Goal: Transaction & Acquisition: Purchase product/service

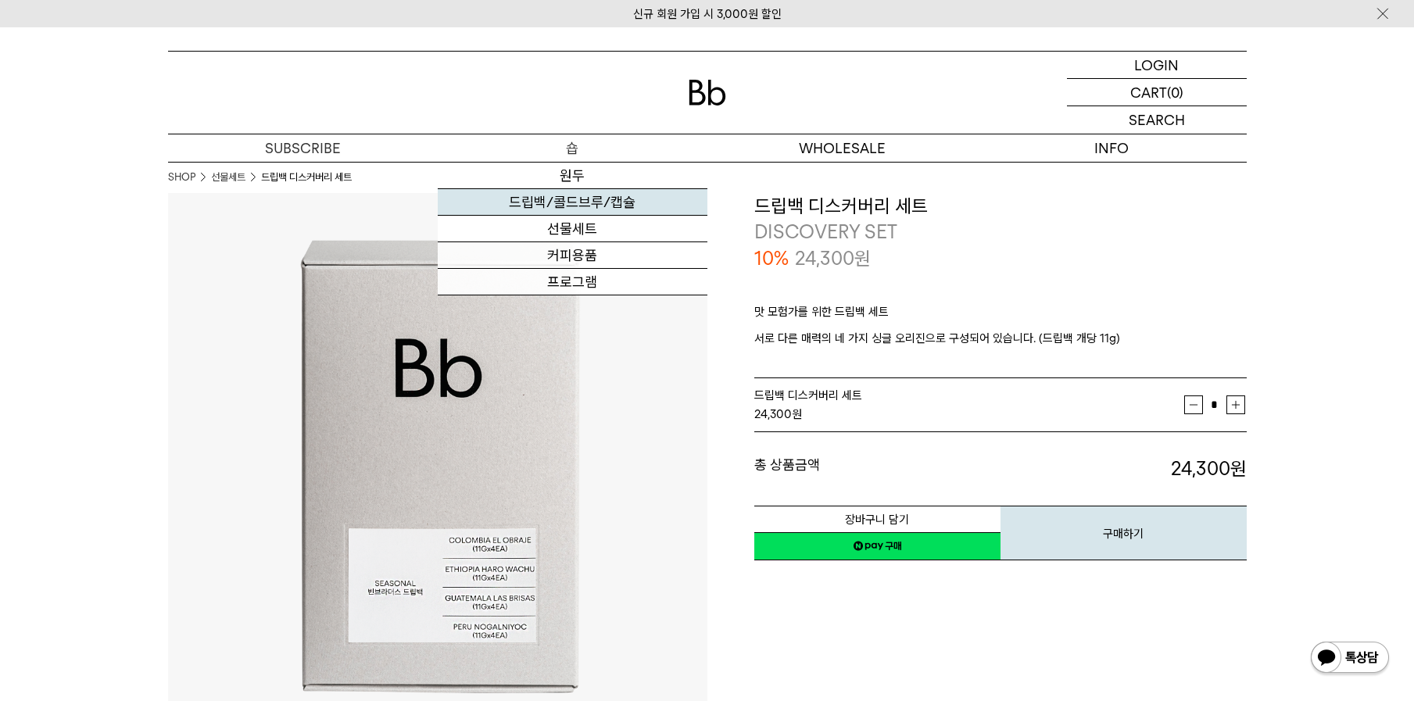
click at [577, 203] on link "드립백/콜드브루/캡슐" at bounding box center [573, 202] width 270 height 27
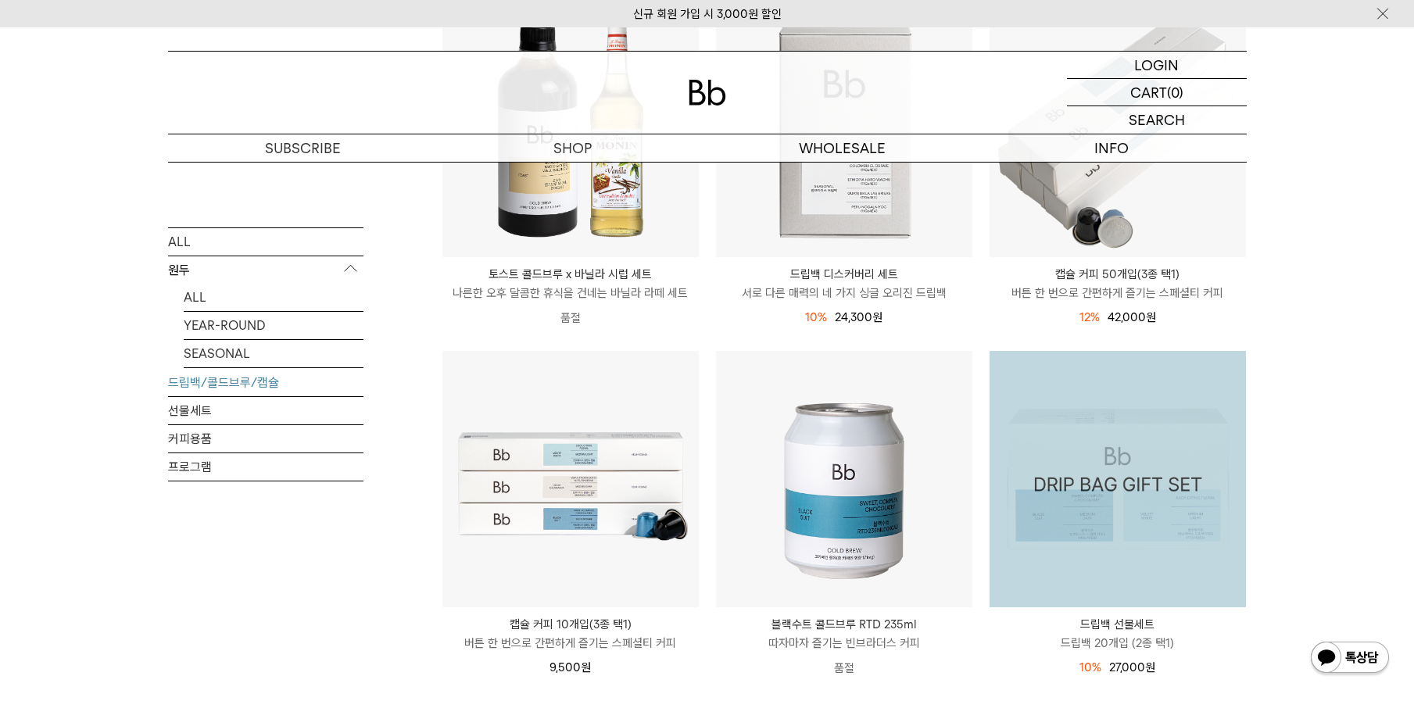
scroll to position [78, 0]
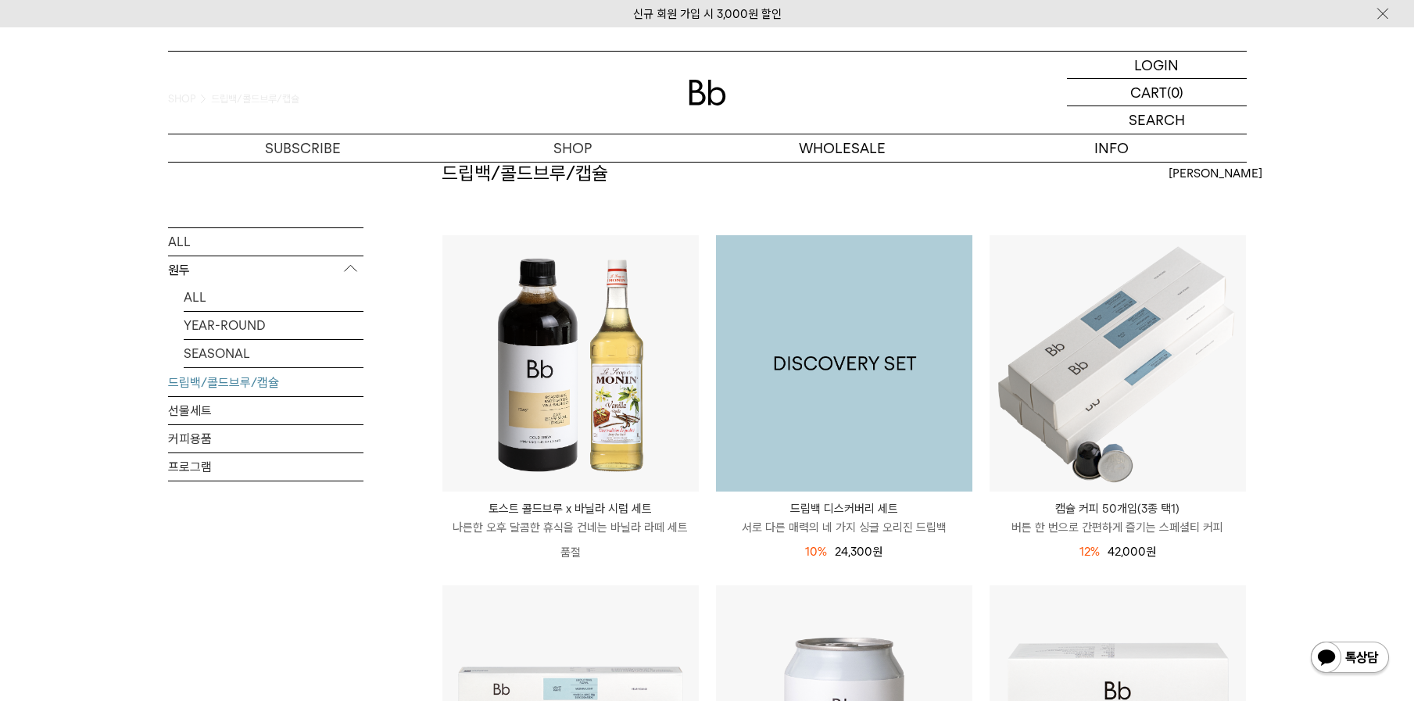
click at [812, 366] on img at bounding box center [844, 363] width 256 height 256
